Goal: Find specific page/section: Find specific page/section

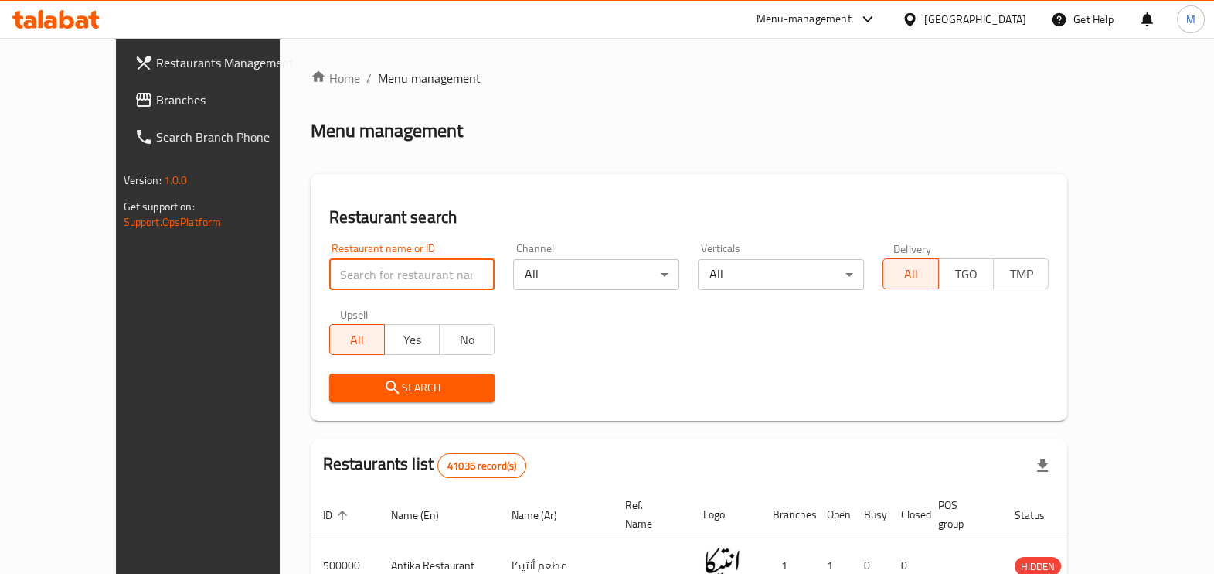
click at [363, 272] on input "search" at bounding box center [412, 274] width 166 height 31
paste input "[URL][DOMAIN_NAME]"
type input "[URL][DOMAIN_NAME]"
click at [448, 279] on input "[URL][DOMAIN_NAME]" at bounding box center [412, 274] width 166 height 31
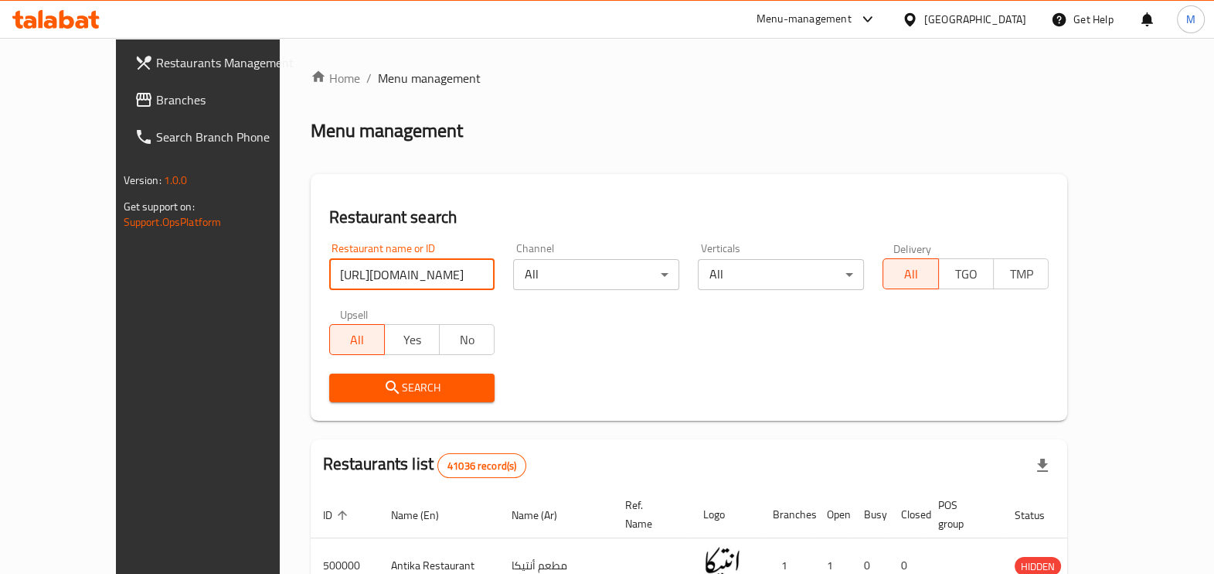
click at [444, 271] on input "[URL][DOMAIN_NAME]" at bounding box center [412, 274] width 166 height 31
click at [329, 274] on input "search" at bounding box center [412, 274] width 166 height 31
paste input "pickl burger"
type input "pickl"
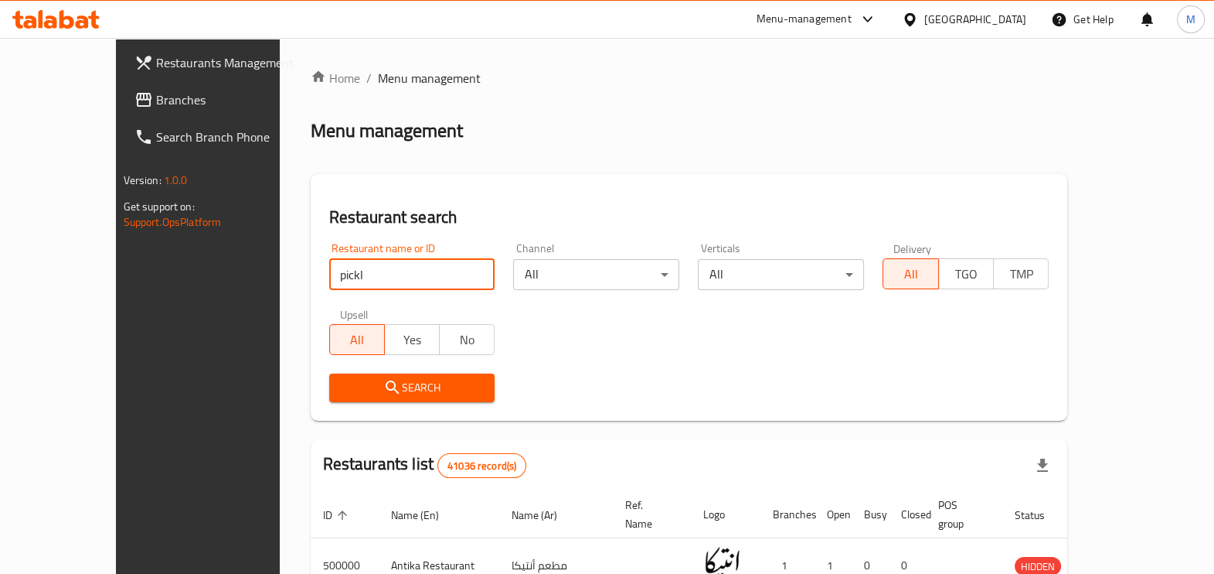
click button "Search" at bounding box center [412, 387] width 166 height 29
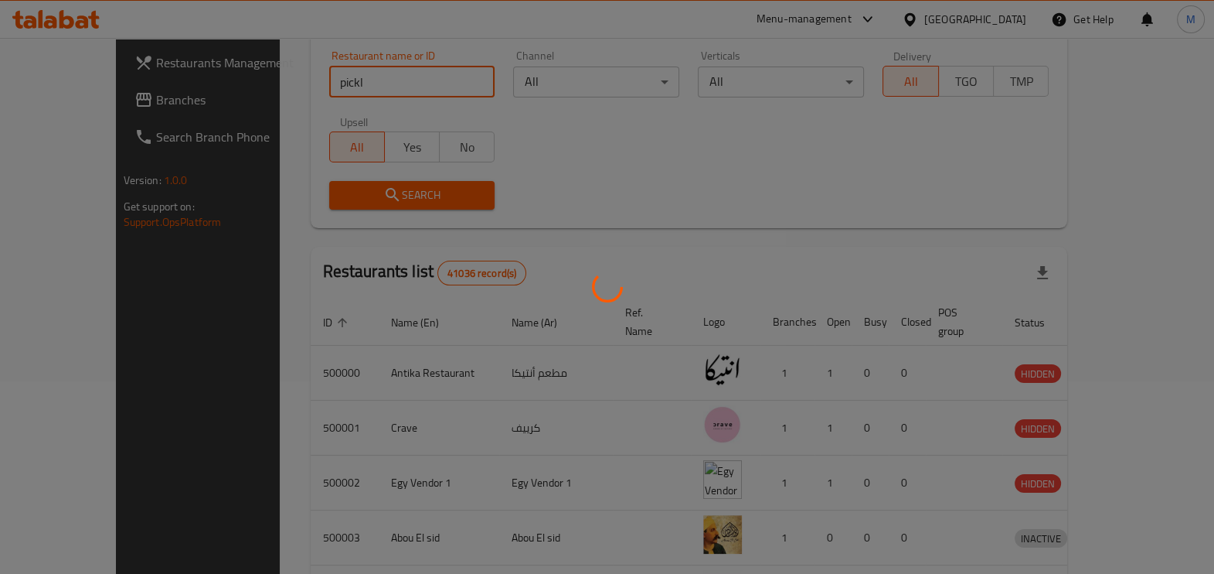
scroll to position [170, 0]
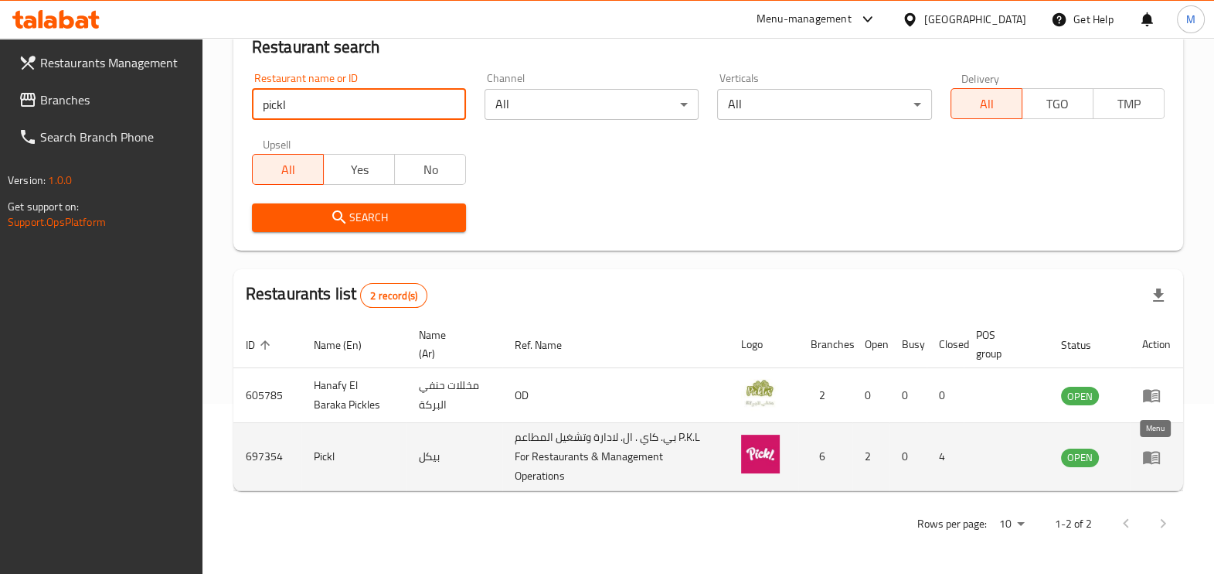
click at [1158, 460] on icon "enhanced table" at bounding box center [1152, 457] width 19 height 19
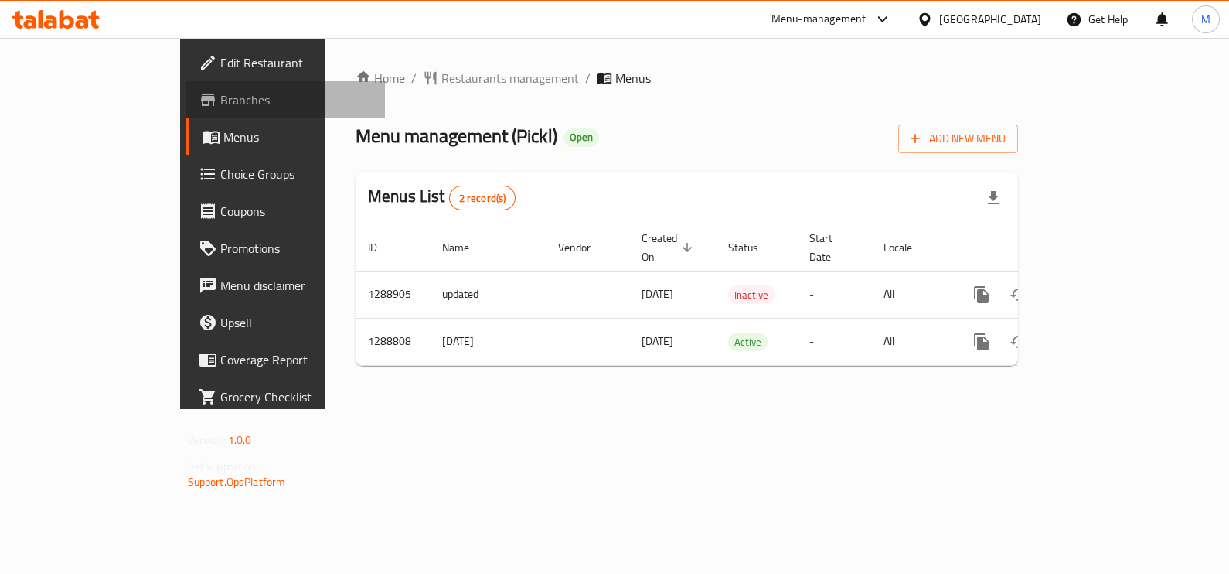
click at [220, 104] on span "Branches" at bounding box center [296, 99] width 153 height 19
